Goal: Task Accomplishment & Management: Manage account settings

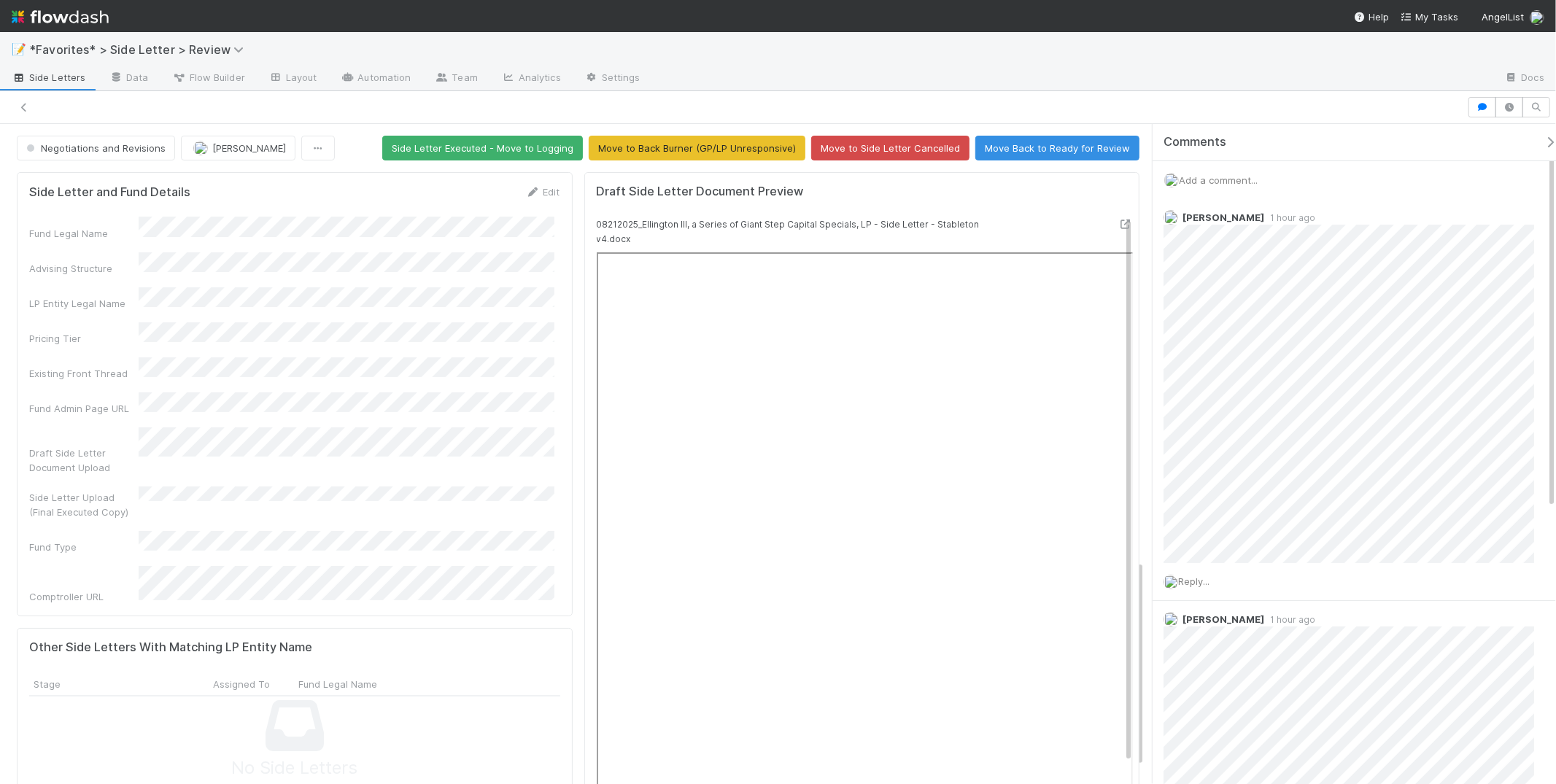
scroll to position [1391, 0]
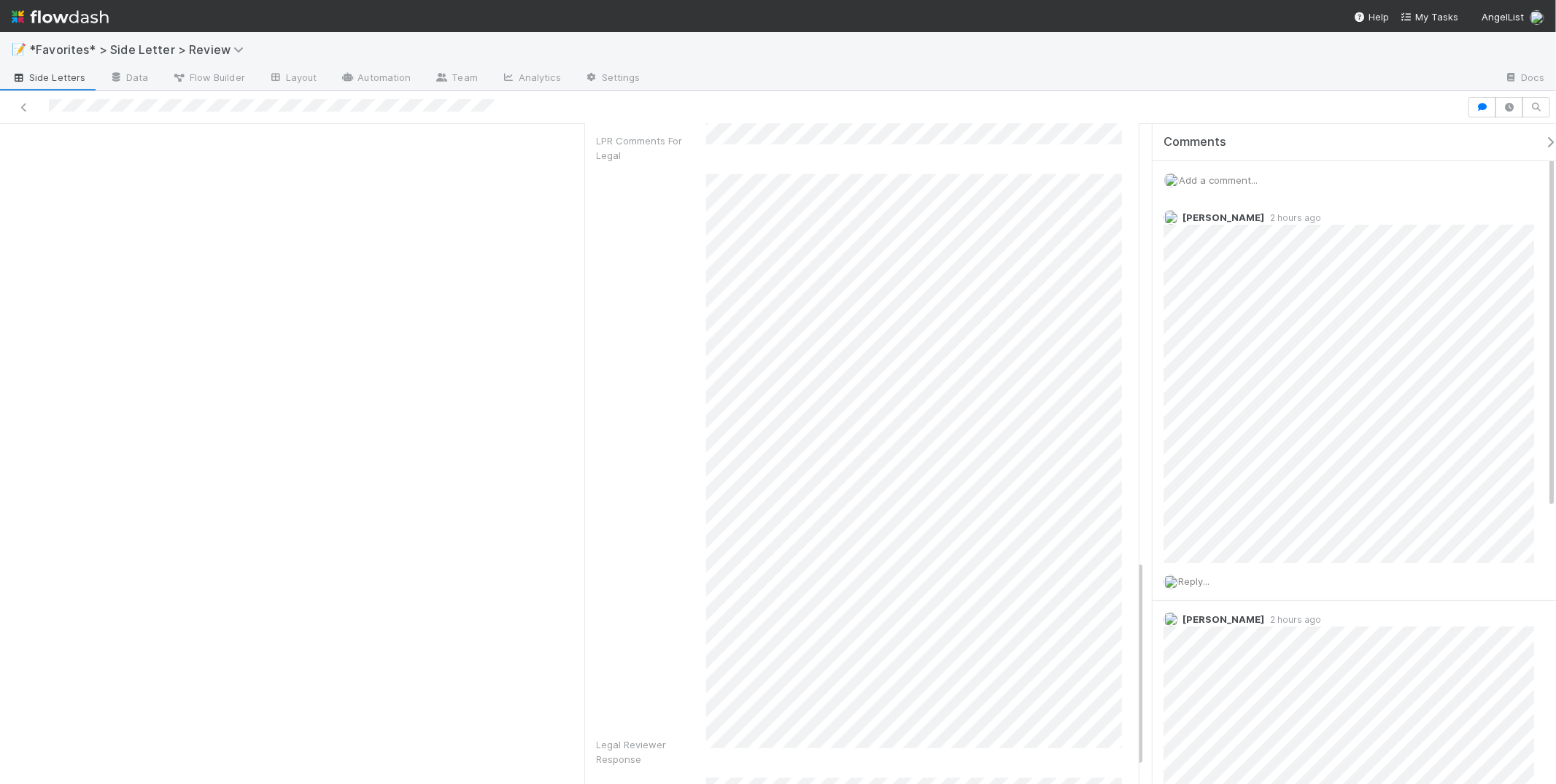
drag, startPoint x: 164, startPoint y: 274, endPoint x: 147, endPoint y: 212, distance: 64.3
click at [696, 500] on div "Legal Reviewer Response" at bounding box center [861, 467] width 531 height 592
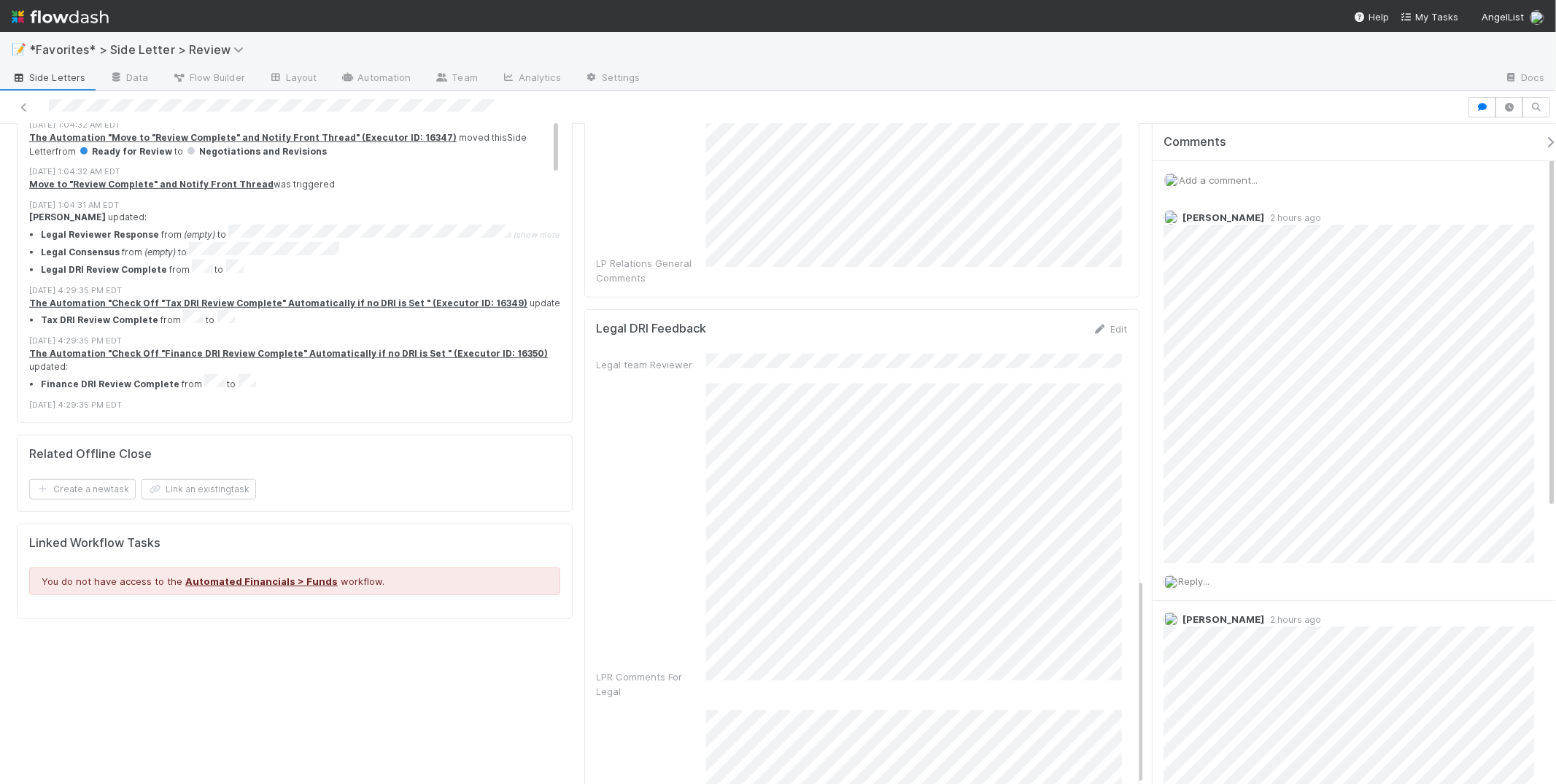
scroll to position [1450, 0]
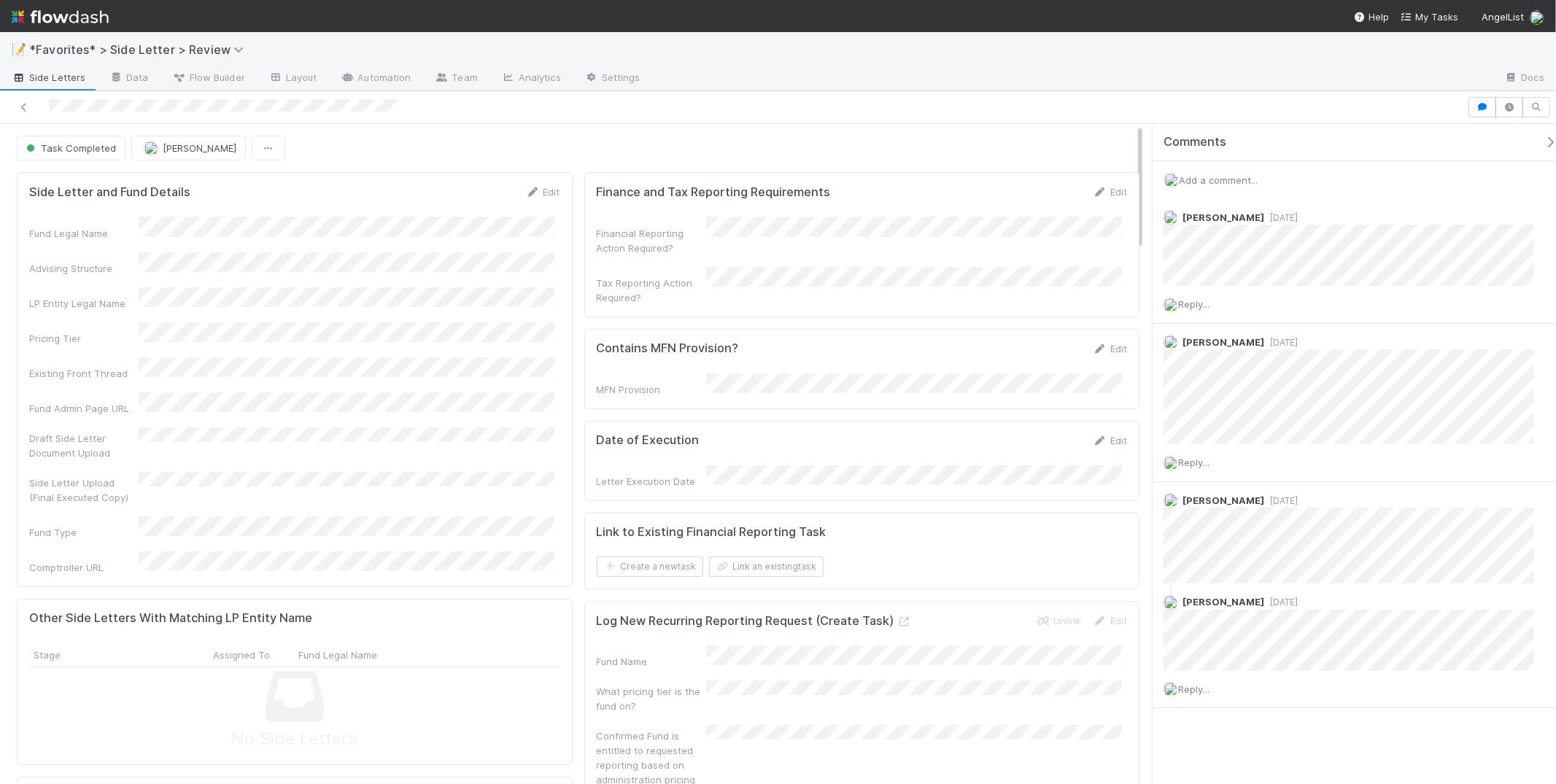
click at [322, 371] on div "Fund Legal Name Advising Structure LP Entity Legal Name Pricing Tier Existing F…" at bounding box center [294, 395] width 531 height 358
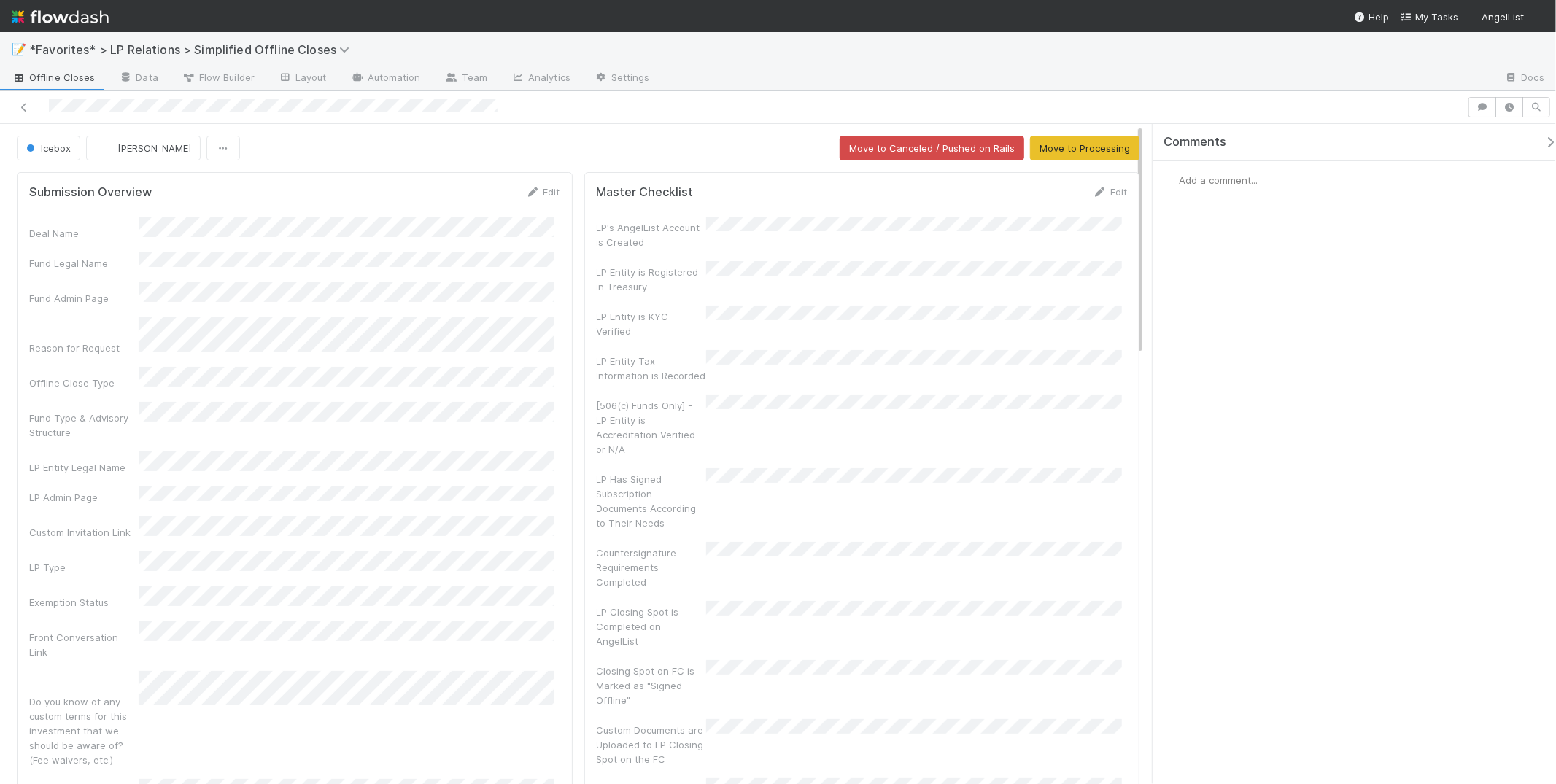
click at [195, 405] on div "Fund Type & Advisory Structure" at bounding box center [294, 420] width 531 height 38
click at [209, 433] on div "Deal Name Fund Legal Name Fund Admin Page Reason for Request Offline Close Type…" at bounding box center [294, 608] width 531 height 763
click at [474, 191] on button "Save" at bounding box center [483, 197] width 42 height 25
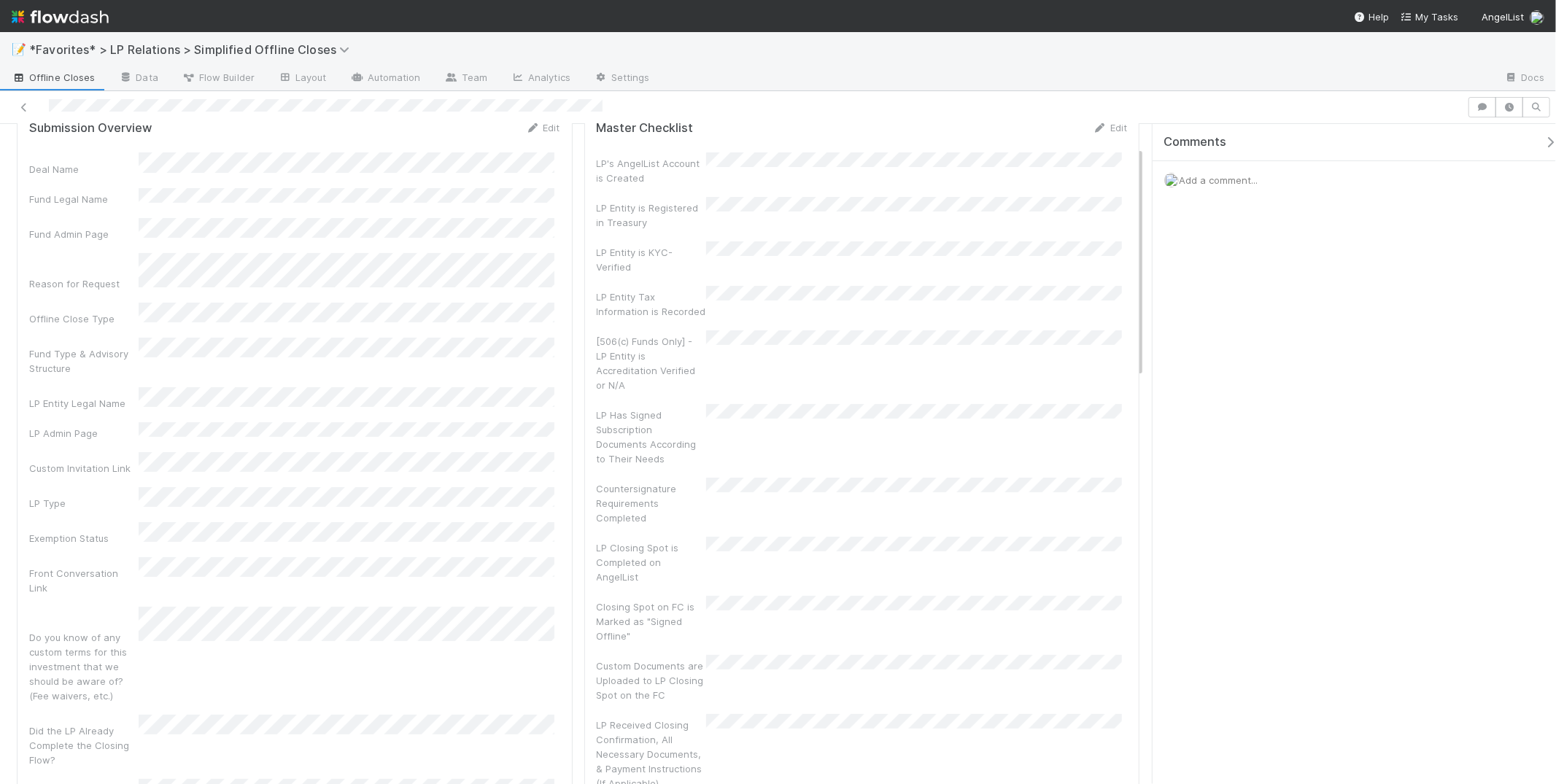
scroll to position [34, 0]
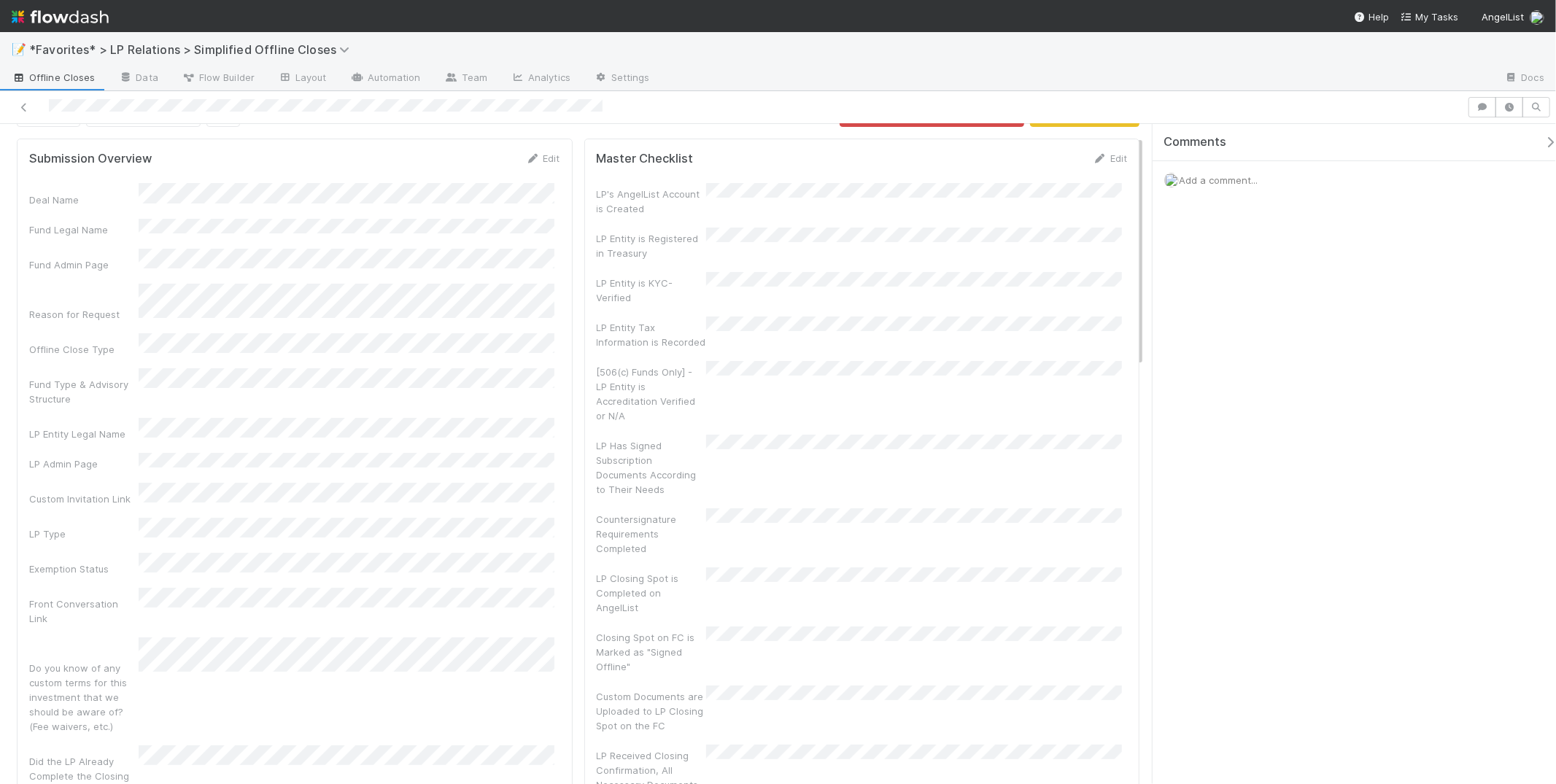
click at [514, 158] on div "Submission Overview Edit" at bounding box center [294, 158] width 531 height 15
click at [535, 158] on link "Edit" at bounding box center [543, 159] width 34 height 12
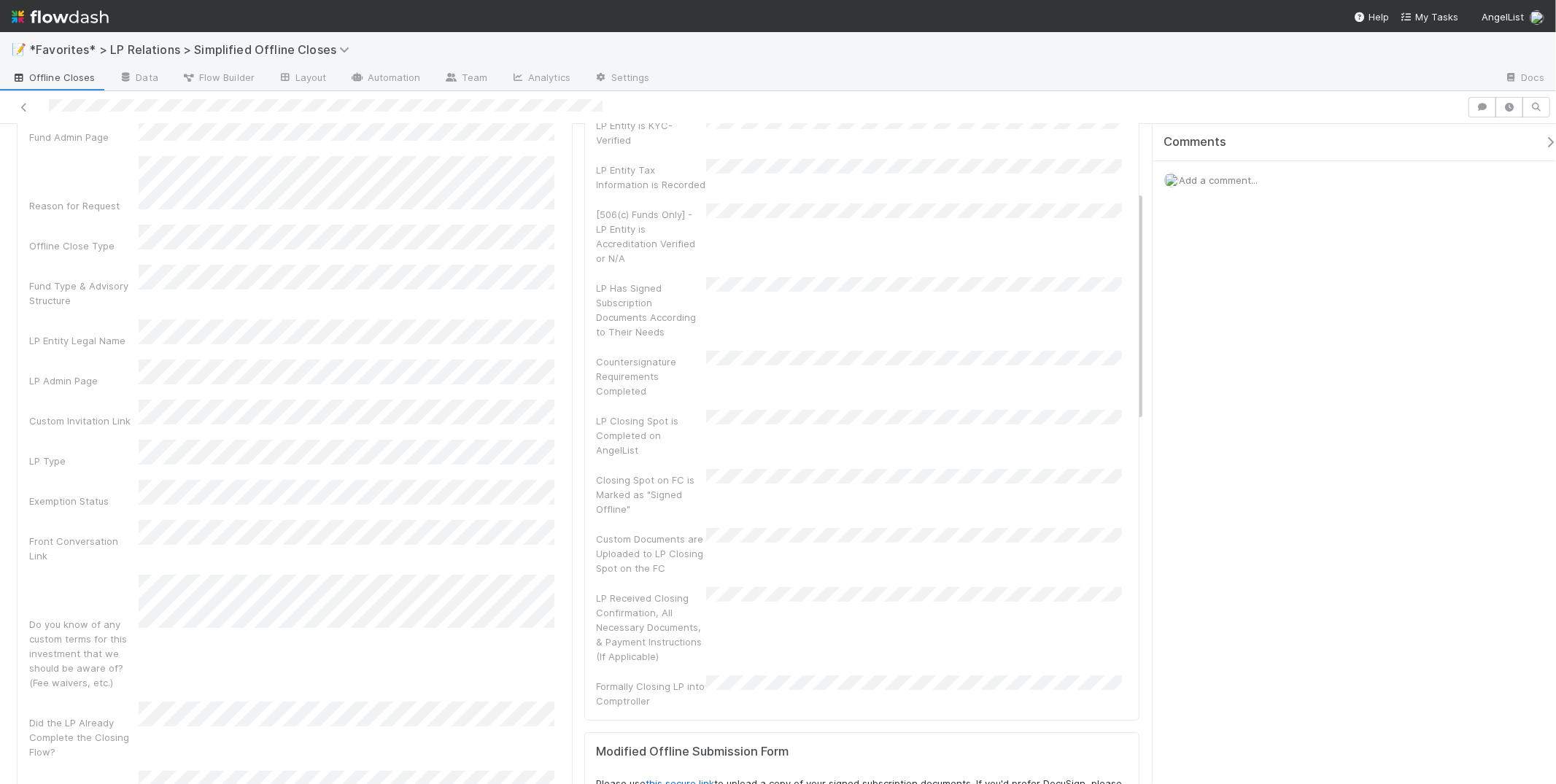
scroll to position [0, 0]
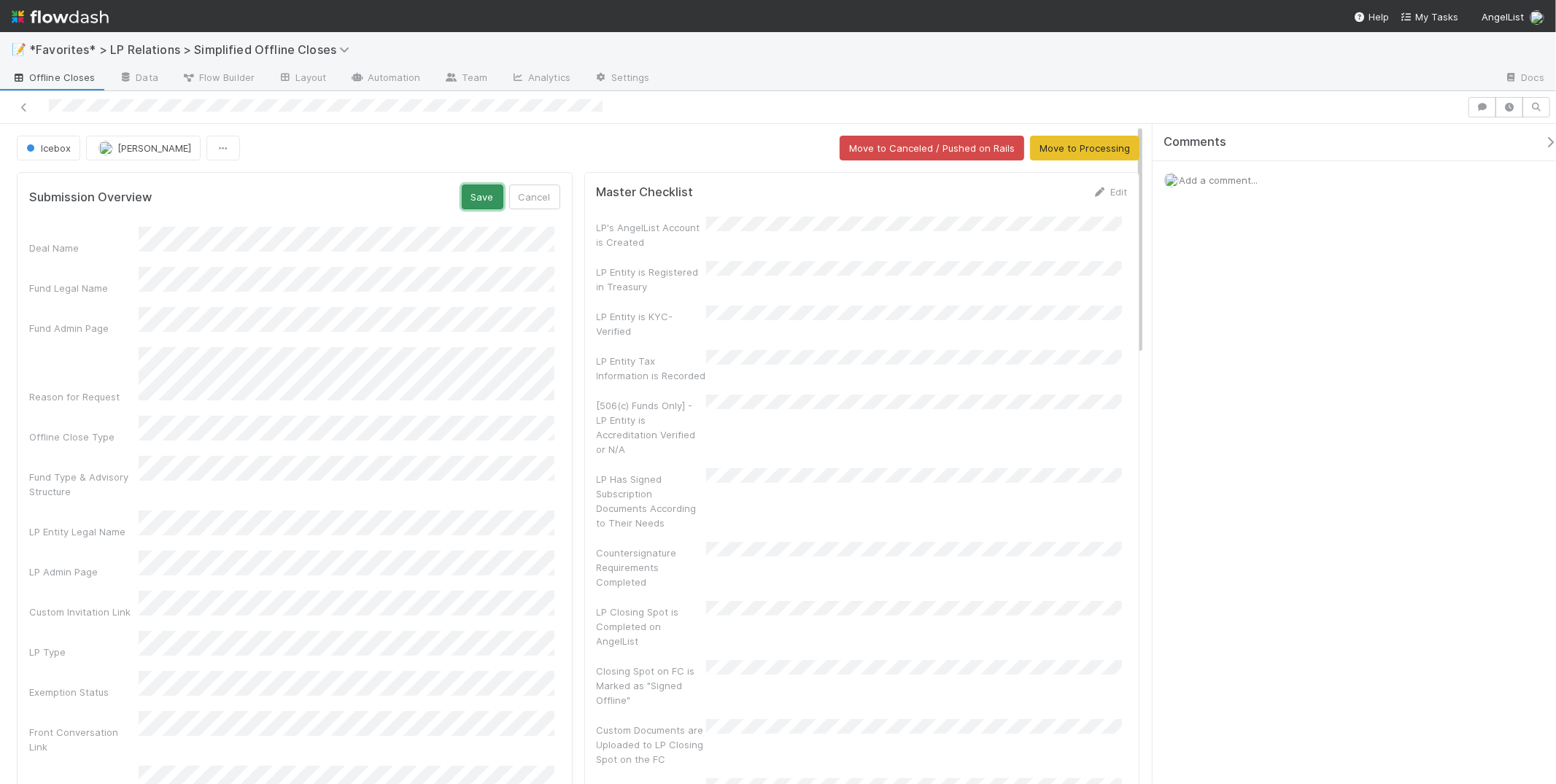
click at [485, 196] on button "Save" at bounding box center [483, 197] width 42 height 25
click at [559, 185] on div "Submission Overview Edit" at bounding box center [294, 192] width 553 height 15
click at [527, 194] on link "Edit" at bounding box center [543, 192] width 34 height 12
click at [467, 193] on button "Save" at bounding box center [483, 197] width 42 height 25
click at [526, 194] on link "Edit" at bounding box center [543, 192] width 34 height 12
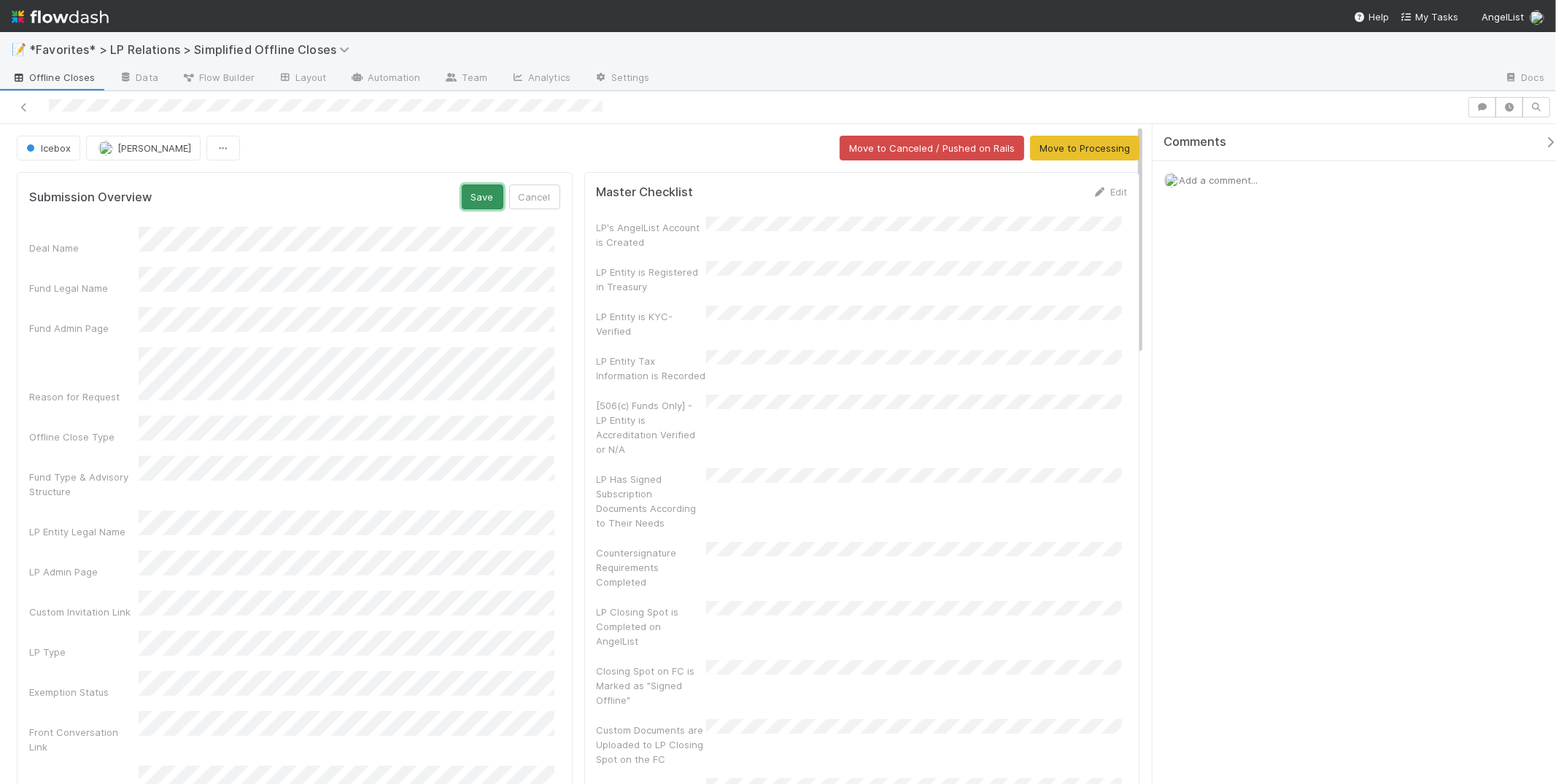
click at [480, 194] on button "Save" at bounding box center [483, 197] width 42 height 25
click at [606, 120] on div at bounding box center [778, 107] width 1556 height 33
click at [844, 93] on div at bounding box center [778, 107] width 1556 height 33
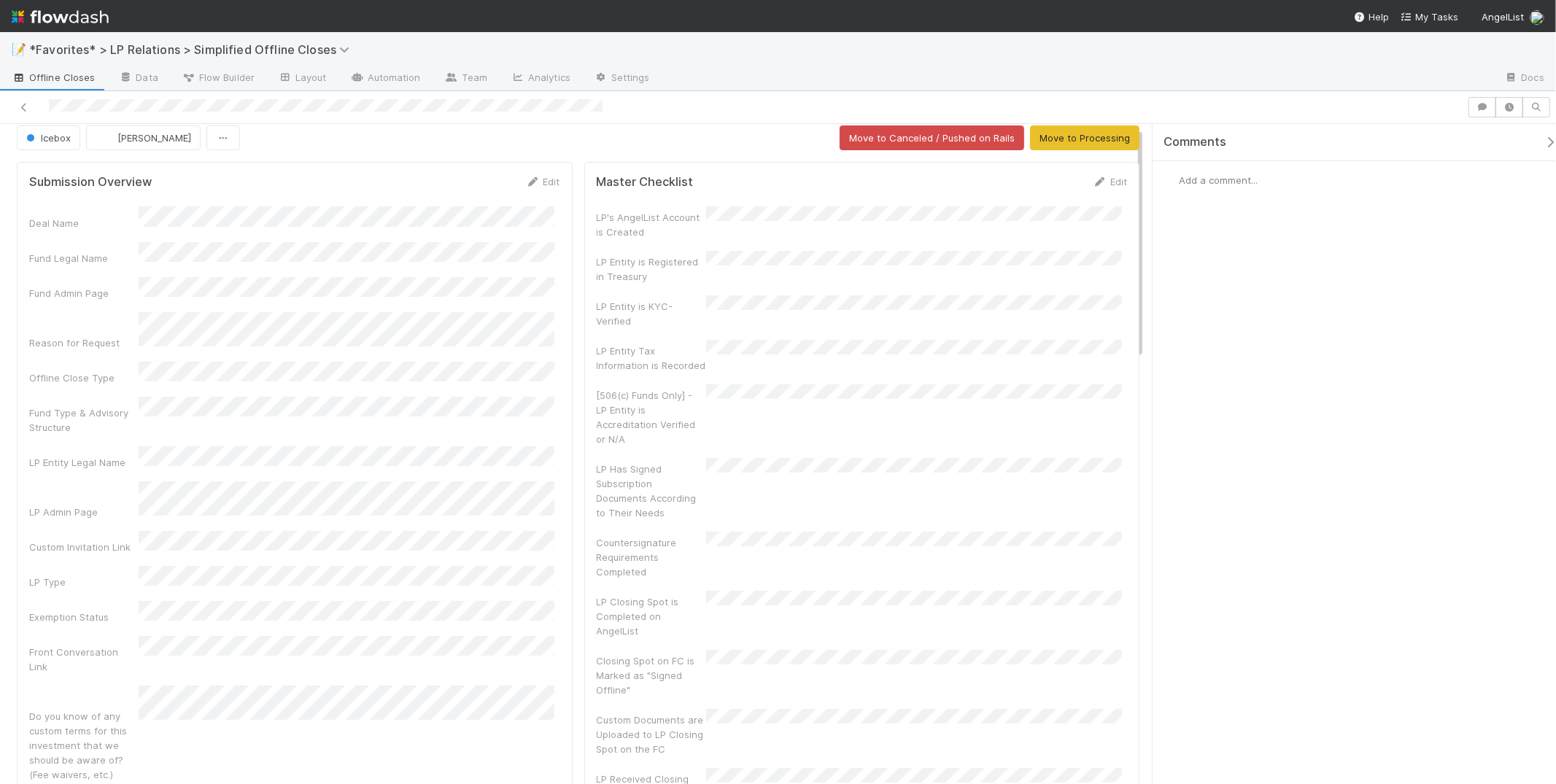
click at [134, 446] on div "LP Entity Legal Name" at bounding box center [294, 457] width 531 height 23
click at [808, 82] on div at bounding box center [1076, 78] width 830 height 23
drag, startPoint x: 778, startPoint y: 79, endPoint x: 769, endPoint y: 82, distance: 9.5
click at [769, 82] on div at bounding box center [1076, 78] width 830 height 23
click at [55, 139] on span "Icebox" at bounding box center [46, 138] width 47 height 12
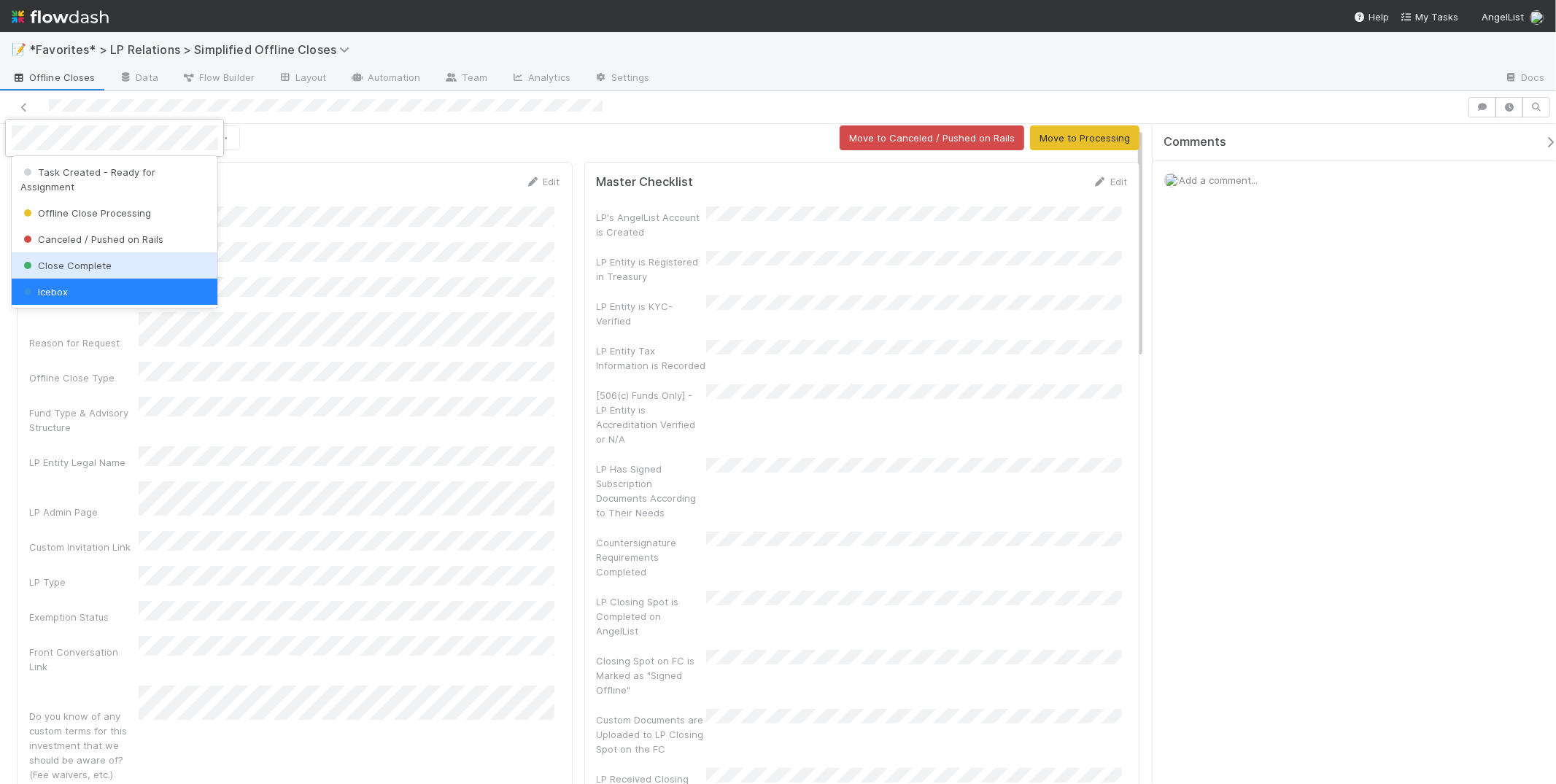
drag, startPoint x: 109, startPoint y: 243, endPoint x: 129, endPoint y: 243, distance: 20.0
click at [109, 253] on div "Close Complete" at bounding box center [115, 266] width 207 height 26
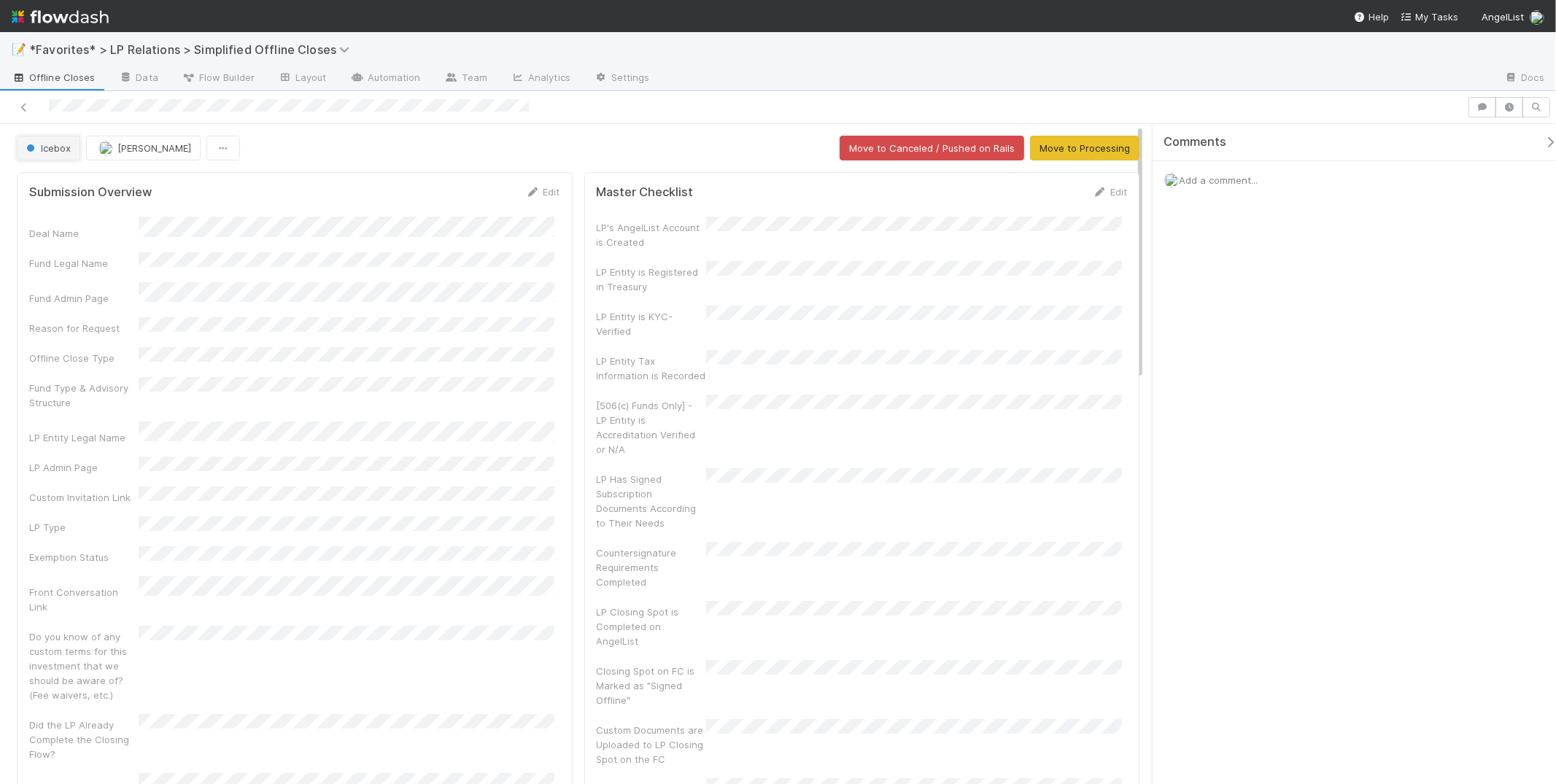
click at [62, 151] on span "Icebox" at bounding box center [46, 148] width 47 height 12
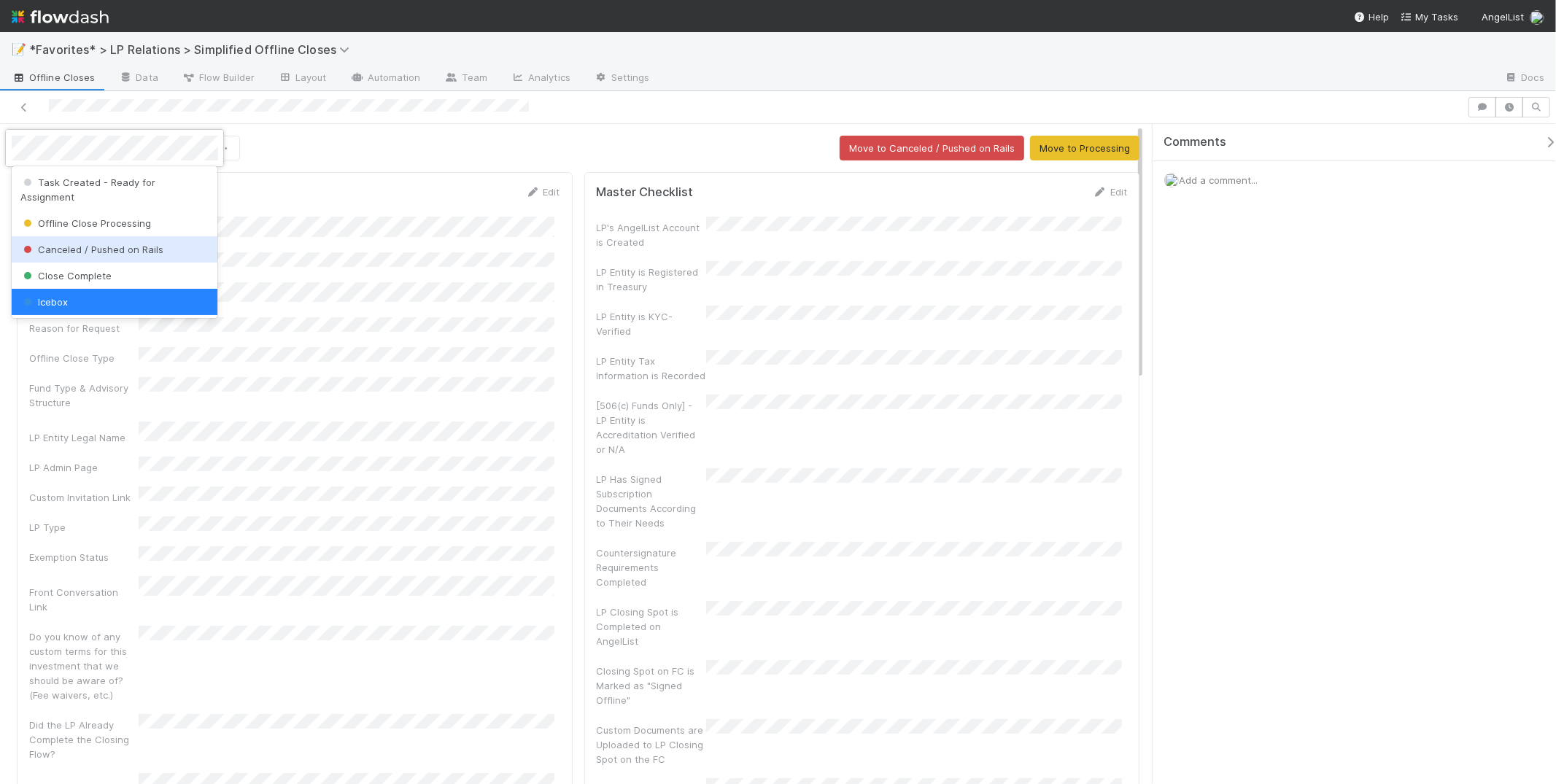
drag, startPoint x: 410, startPoint y: 142, endPoint x: 276, endPoint y: 136, distance: 134.1
click at [409, 142] on div at bounding box center [778, 392] width 1556 height 784
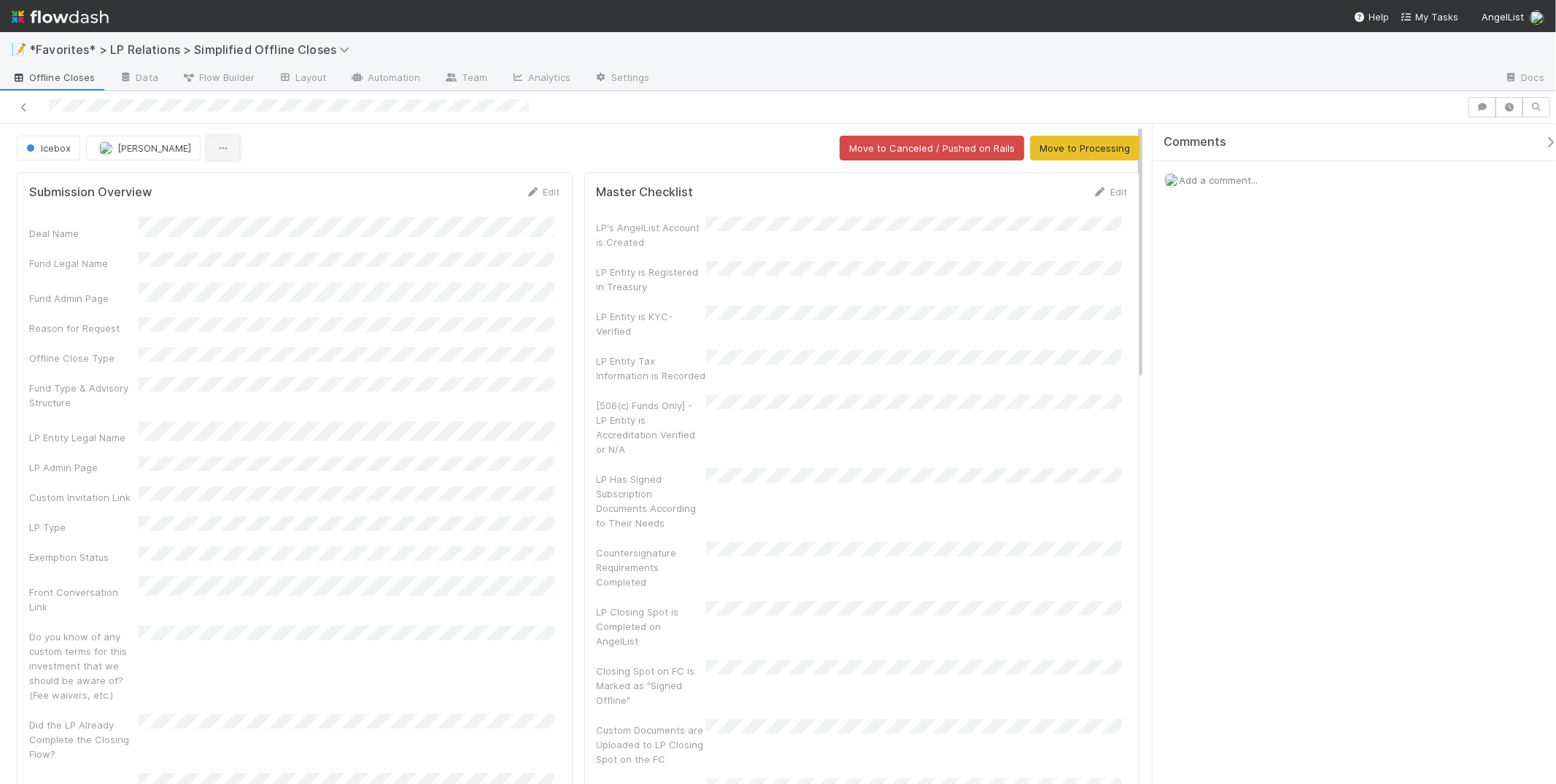
click at [216, 144] on icon "button" at bounding box center [223, 148] width 15 height 9
